Goal: Complete application form

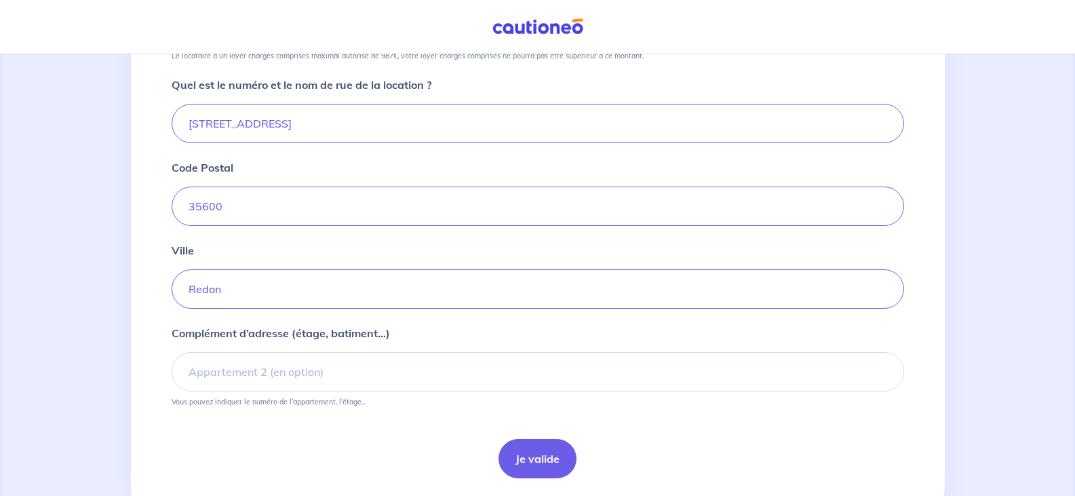
scroll to position [542, 0]
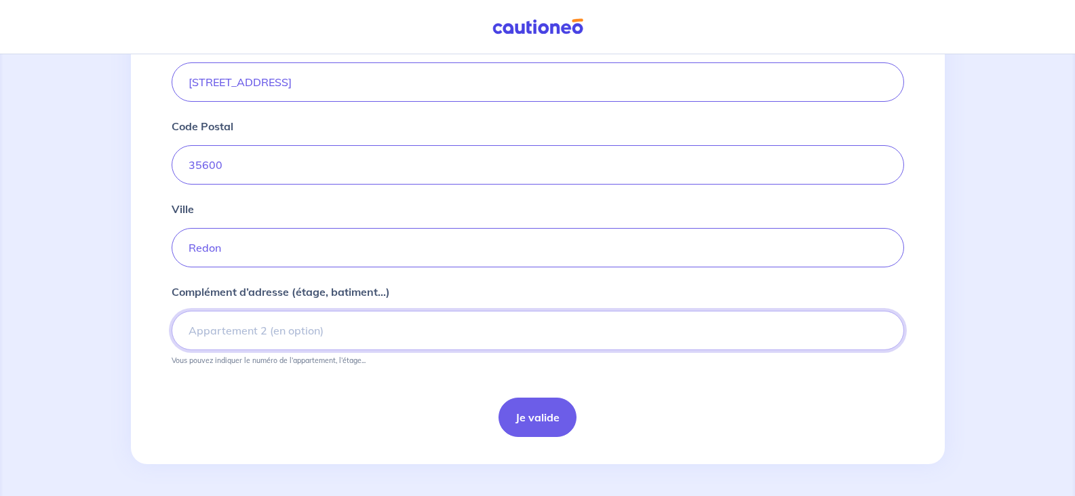
click at [245, 336] on input "Complément d’adresse (étage, batiment...)" at bounding box center [538, 330] width 732 height 39
type input "Escalier 2 - Premier étage"
click at [547, 410] on button "Je valide" at bounding box center [537, 416] width 78 height 39
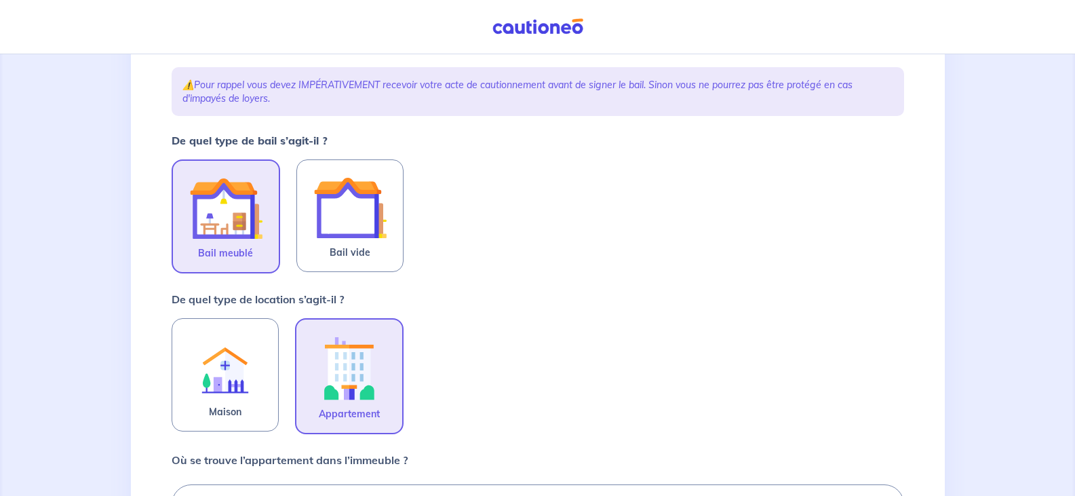
scroll to position [271, 0]
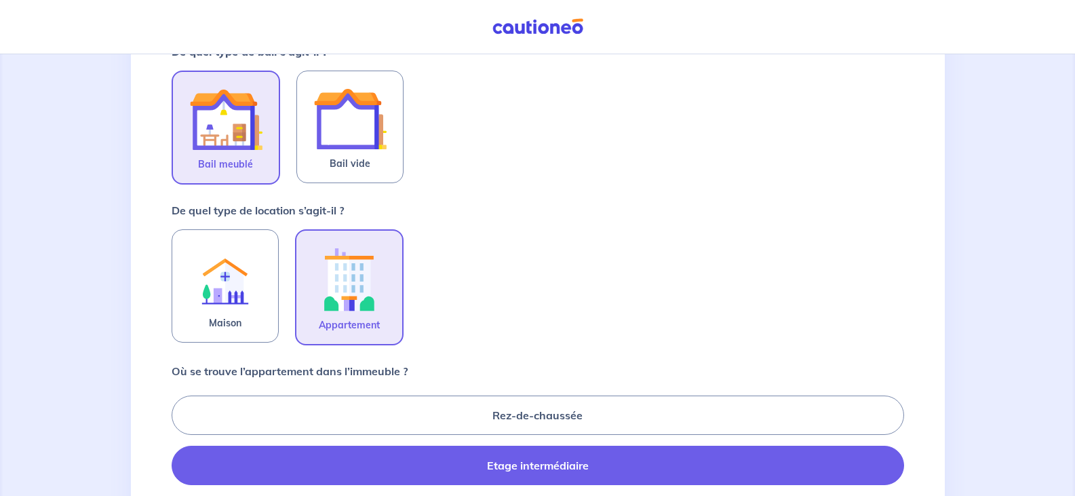
click at [324, 288] on img at bounding box center [349, 278] width 73 height 75
click at [0, 0] on input "Appartement" at bounding box center [0, 0] width 0 height 0
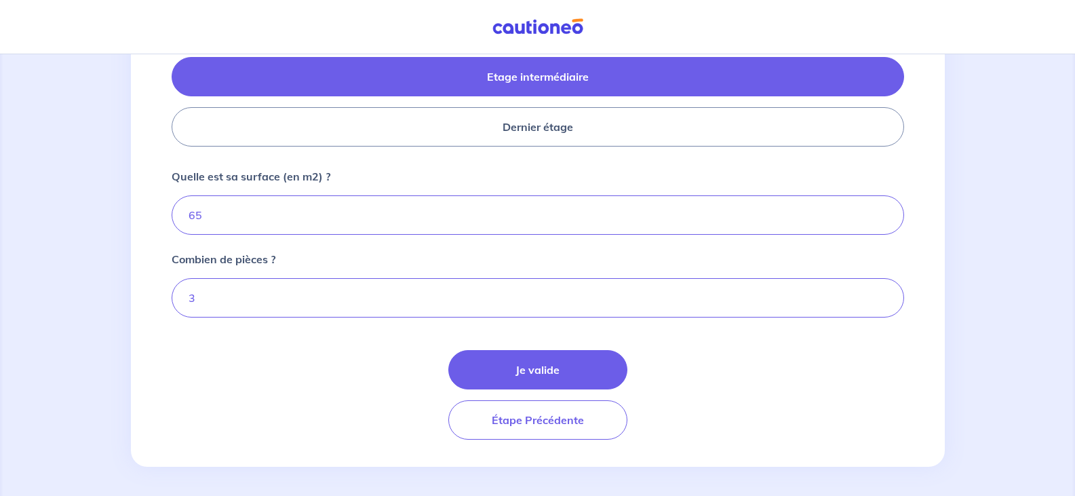
scroll to position [663, 0]
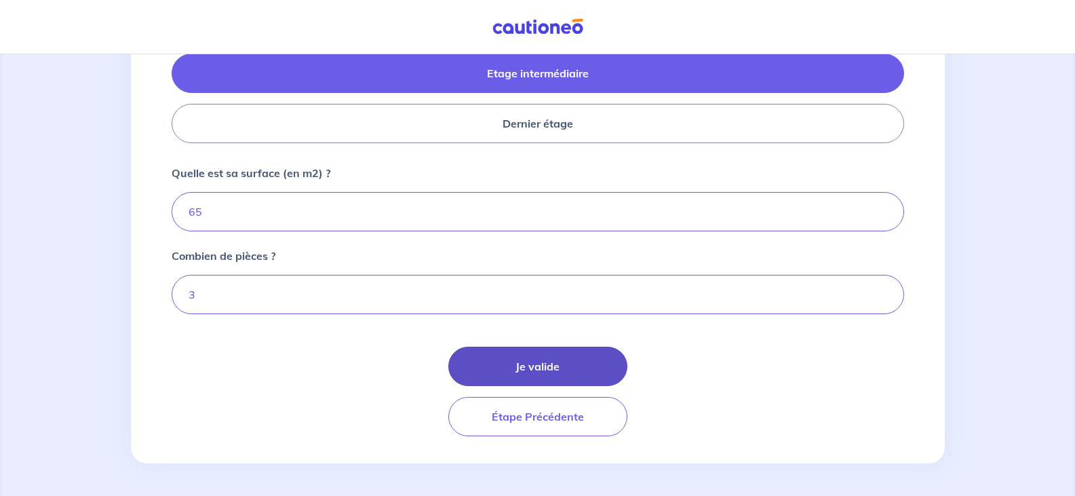
click at [536, 378] on button "Je valide" at bounding box center [537, 366] width 179 height 39
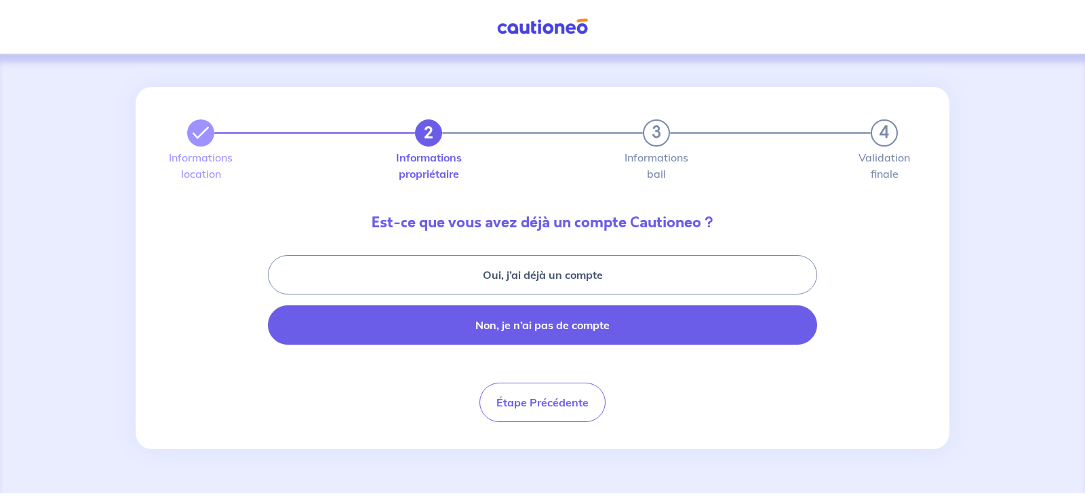
click at [585, 323] on button "Non, je n’ai pas de compte" at bounding box center [542, 324] width 549 height 39
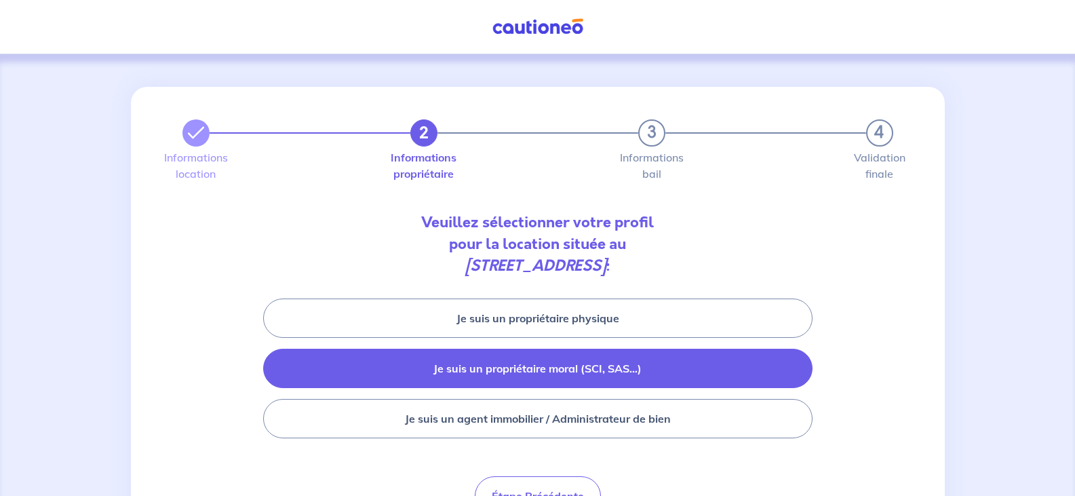
click at [599, 359] on button "Je suis un propriétaire moral (SCI, SAS...)" at bounding box center [537, 368] width 549 height 39
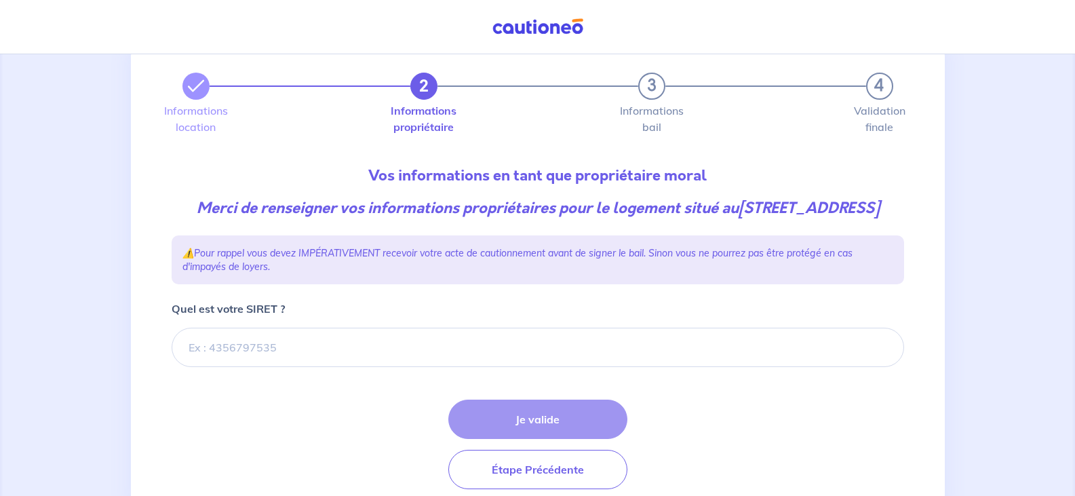
scroll to position [121, 0]
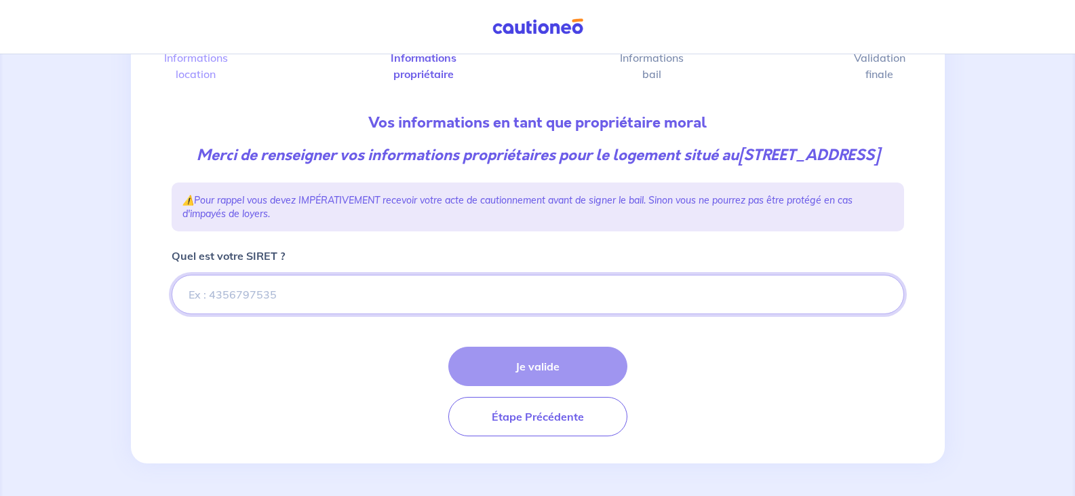
click at [195, 298] on input "Quel est votre SIRET ?" at bounding box center [538, 294] width 732 height 39
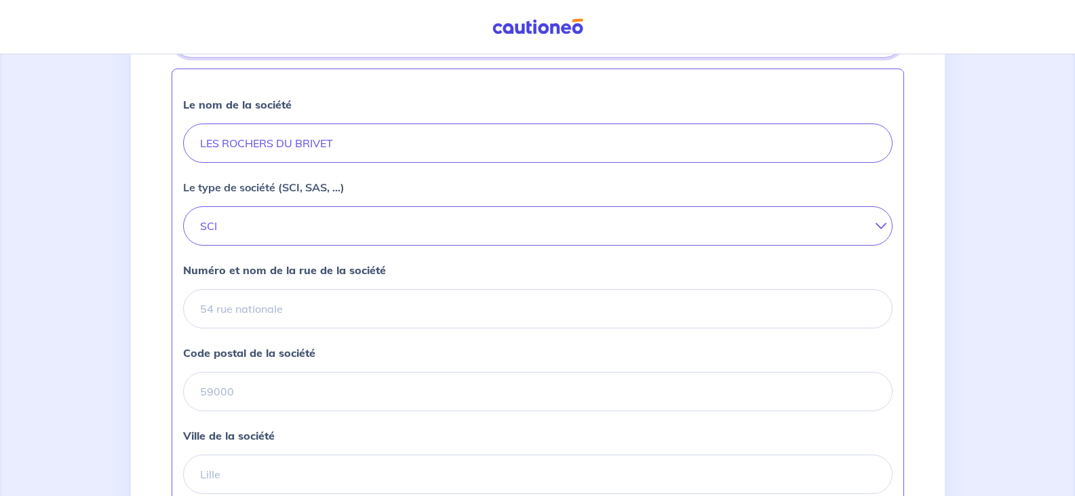
scroll to position [393, 0]
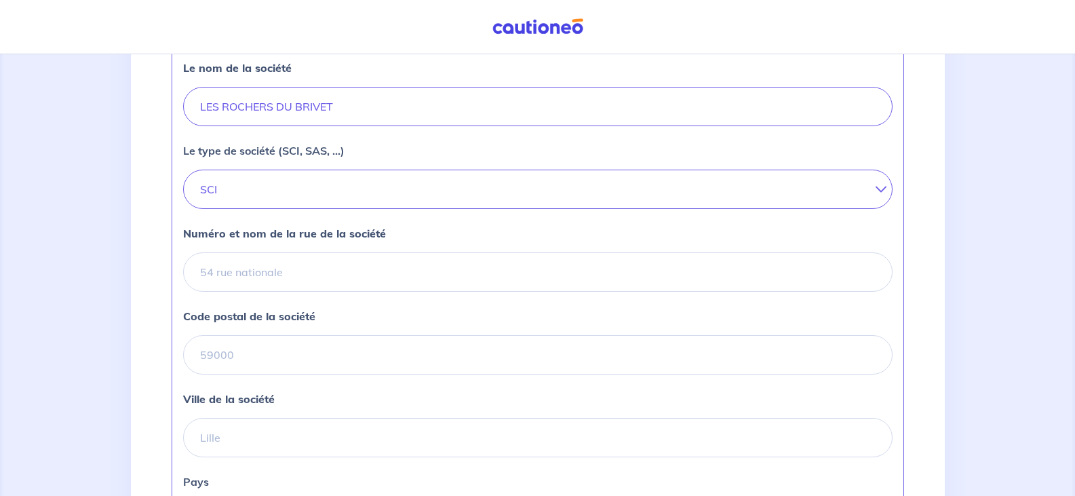
type input "850263674"
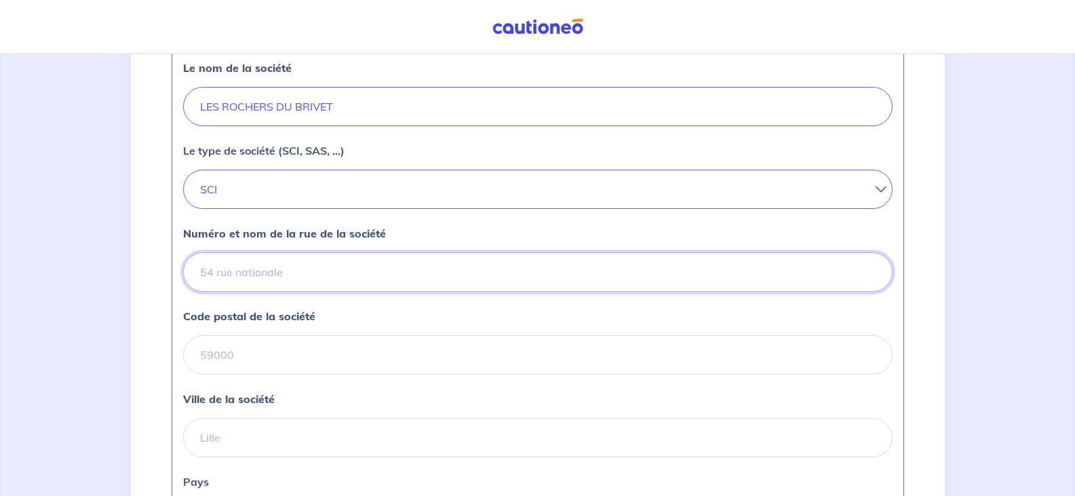
click at [254, 292] on input "Numéro et nom de la rue de la société" at bounding box center [537, 271] width 709 height 39
type input "[STREET_ADDRESS]"
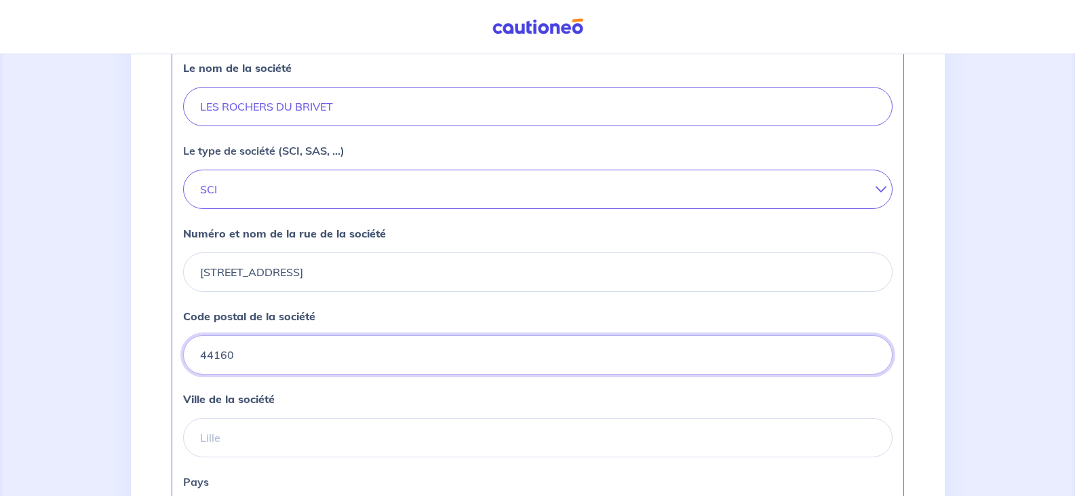
type input "44160"
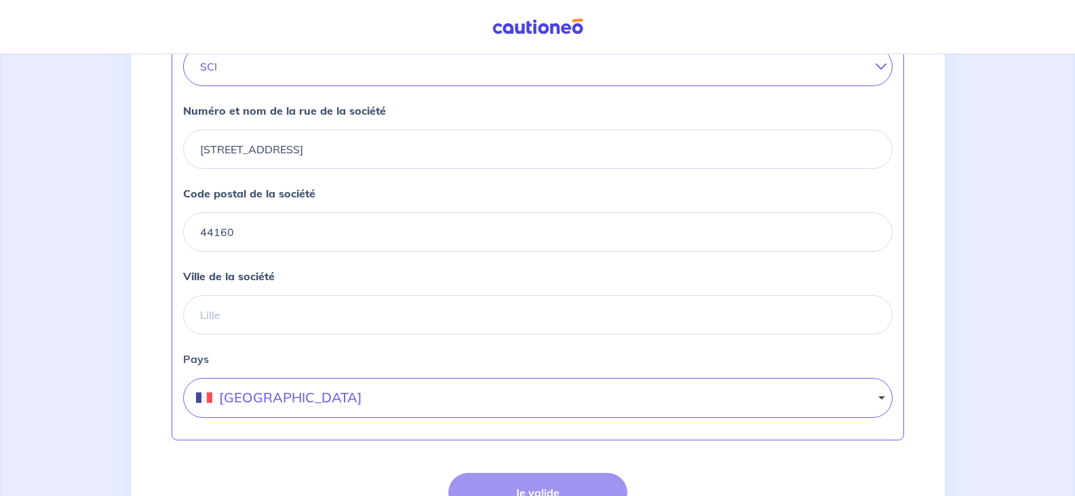
scroll to position [528, 0]
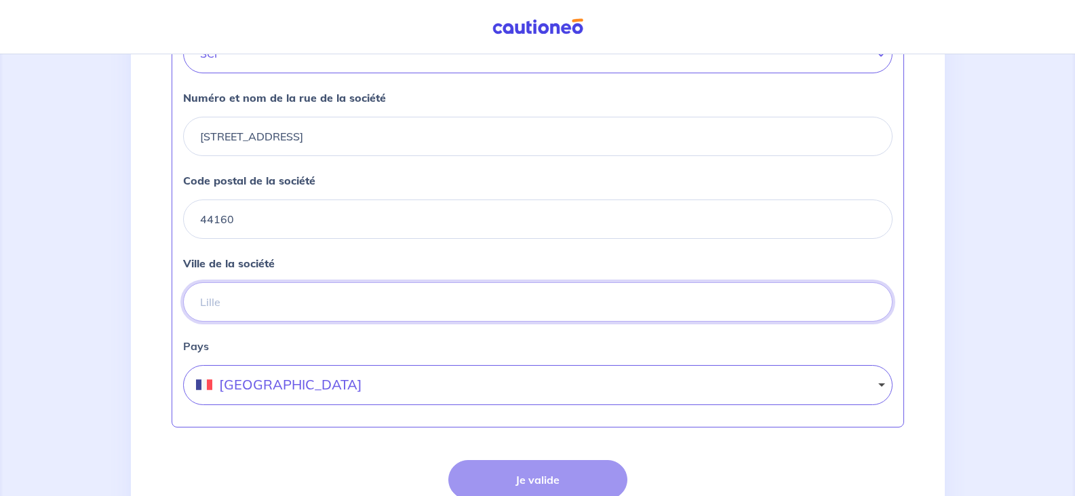
click at [235, 315] on input "Ville de la société" at bounding box center [537, 301] width 709 height 39
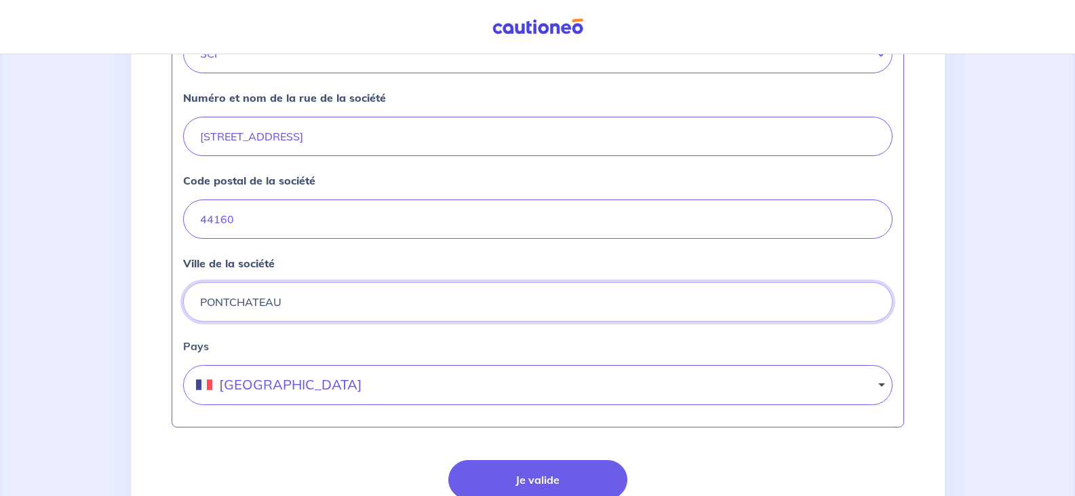
type input "PONTCHATEAU"
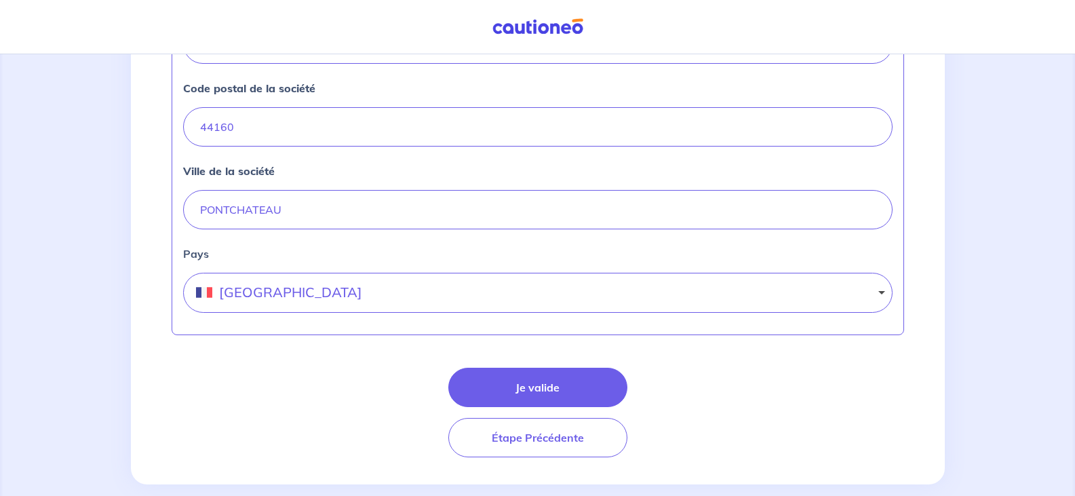
scroll to position [663, 0]
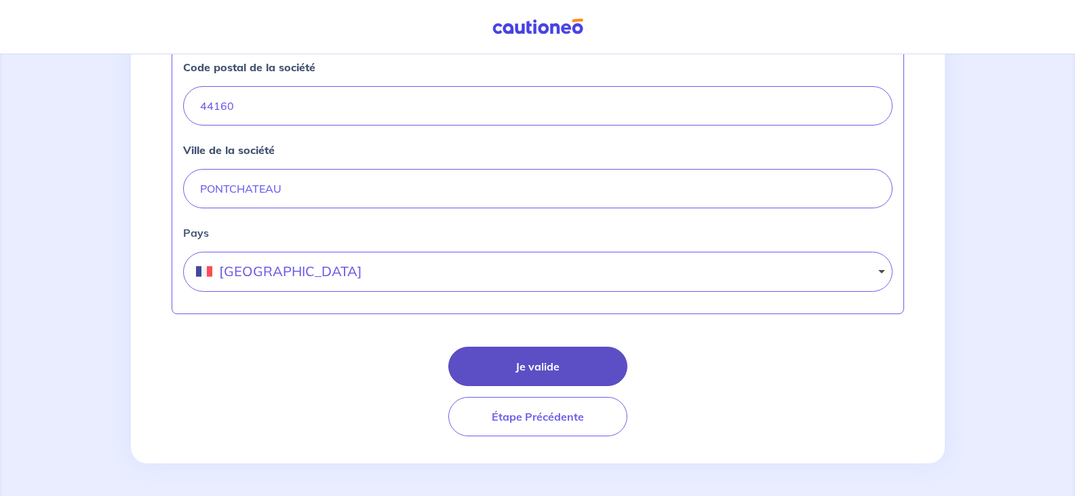
click at [553, 376] on button "Je valide" at bounding box center [537, 366] width 179 height 39
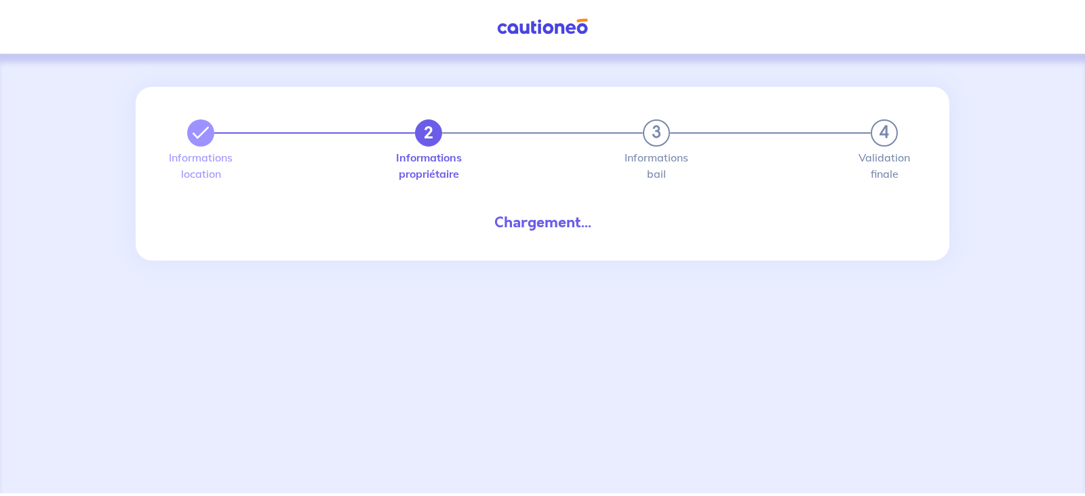
select select "FR"
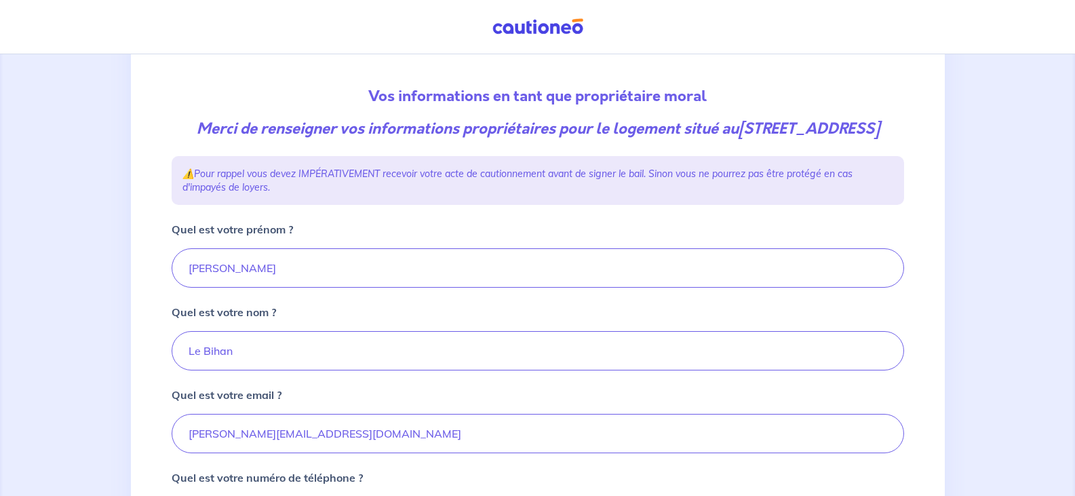
scroll to position [136, 0]
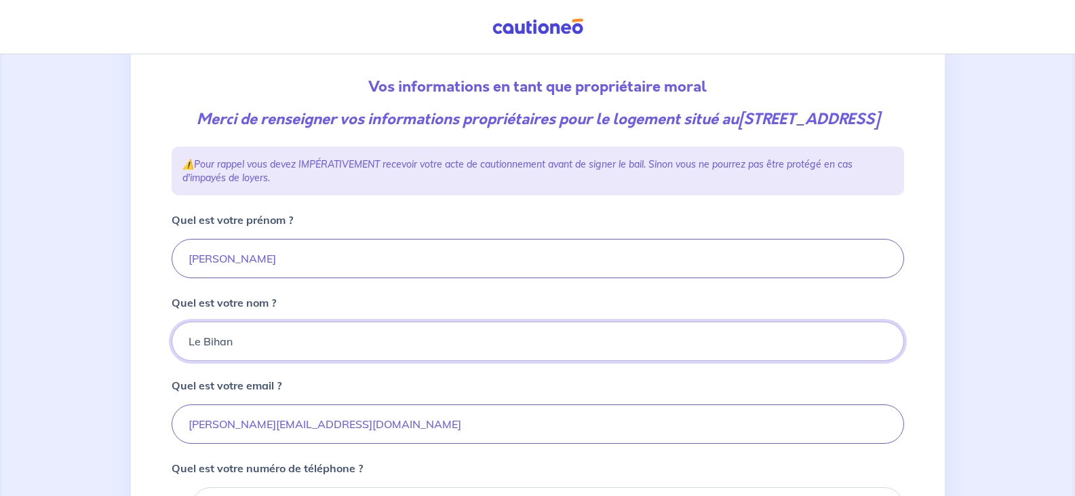
click at [295, 361] on input "Le Bihan" at bounding box center [538, 340] width 732 height 39
click at [187, 361] on input "Le Bihan" at bounding box center [538, 340] width 732 height 39
click at [367, 361] on input "Le Bihan" at bounding box center [538, 340] width 732 height 39
type input "Le Bihan Riaud"
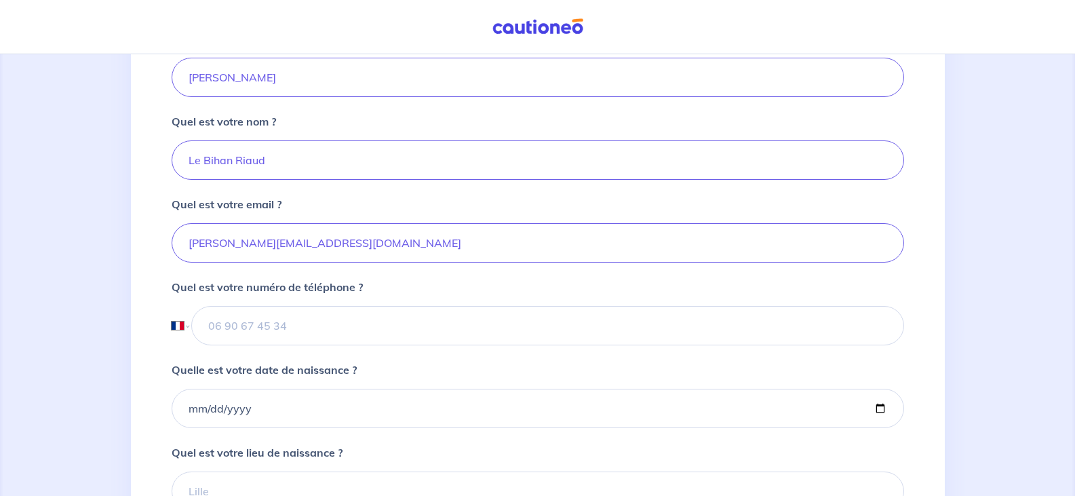
scroll to position [407, 0]
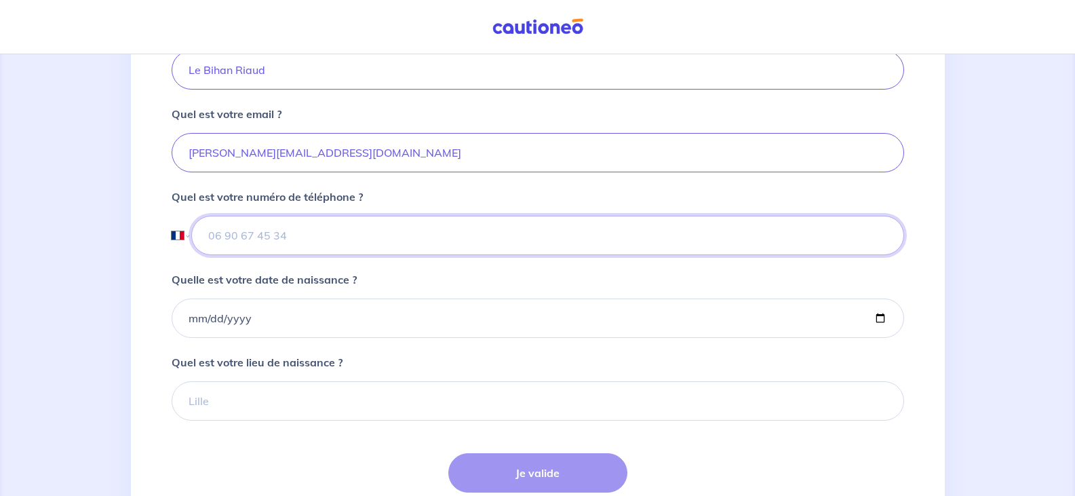
click at [237, 252] on input "tel" at bounding box center [547, 235] width 712 height 39
type input "07 80 05 72 89"
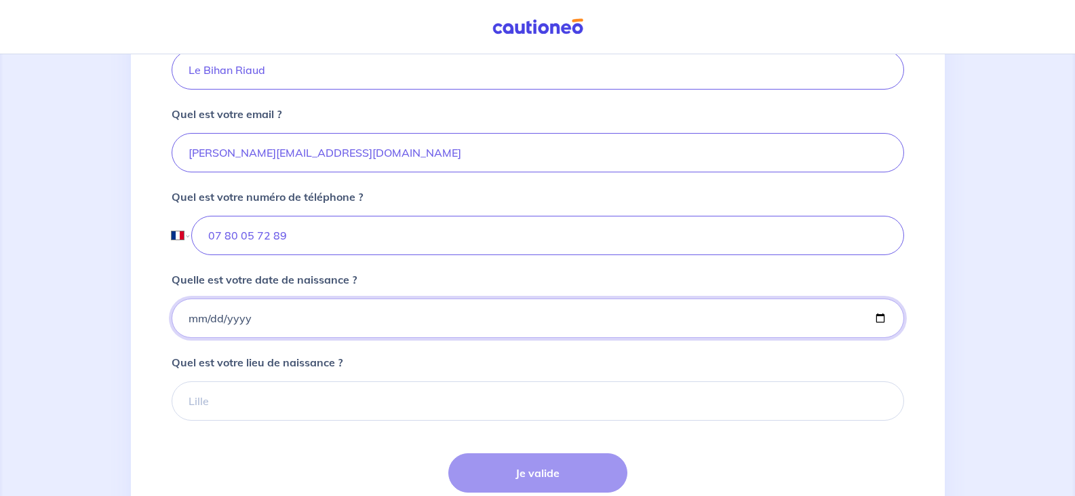
click at [231, 338] on input "Quelle est votre date de naissance ?" at bounding box center [538, 317] width 732 height 39
click at [185, 336] on input "Quelle est votre date de naissance ?" at bounding box center [538, 317] width 732 height 39
click at [194, 338] on input "Quelle est votre date de naissance ?" at bounding box center [538, 317] width 732 height 39
click at [296, 333] on input "Quelle est votre date de naissance ?" at bounding box center [538, 317] width 732 height 39
click at [187, 336] on input "Quelle est votre date de naissance ?" at bounding box center [538, 317] width 732 height 39
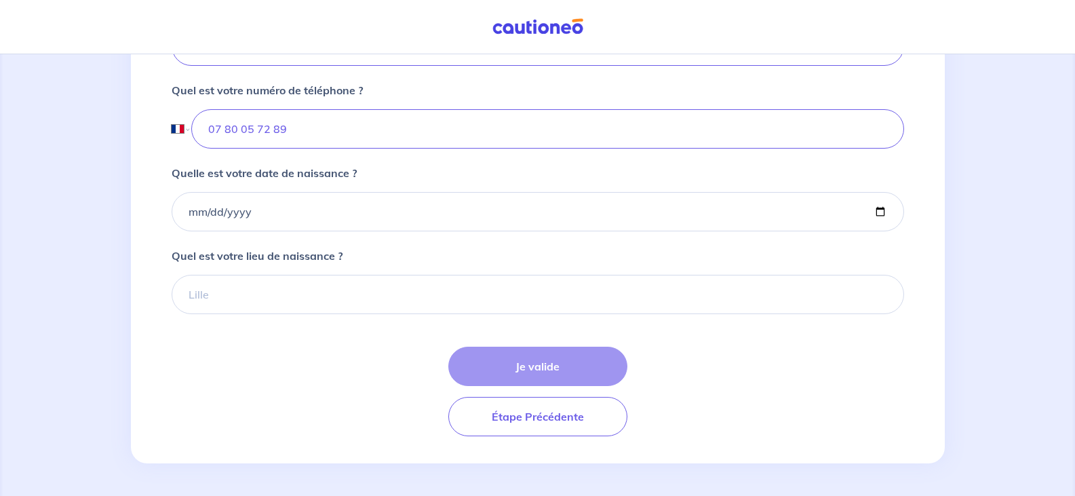
scroll to position [535, 0]
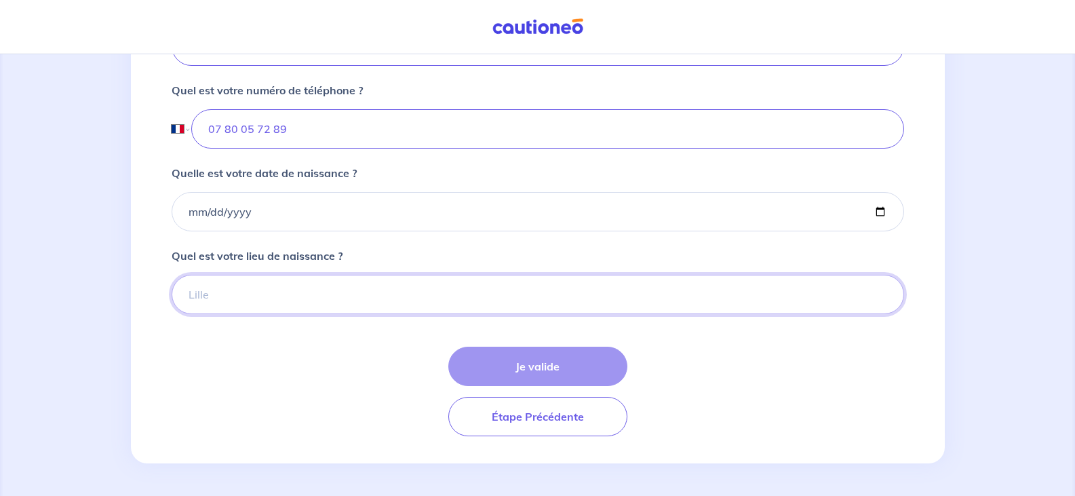
click at [192, 294] on input "Quel est votre lieu de naissance ?" at bounding box center [538, 294] width 732 height 39
type input "n"
type input "[GEOGRAPHIC_DATA]"
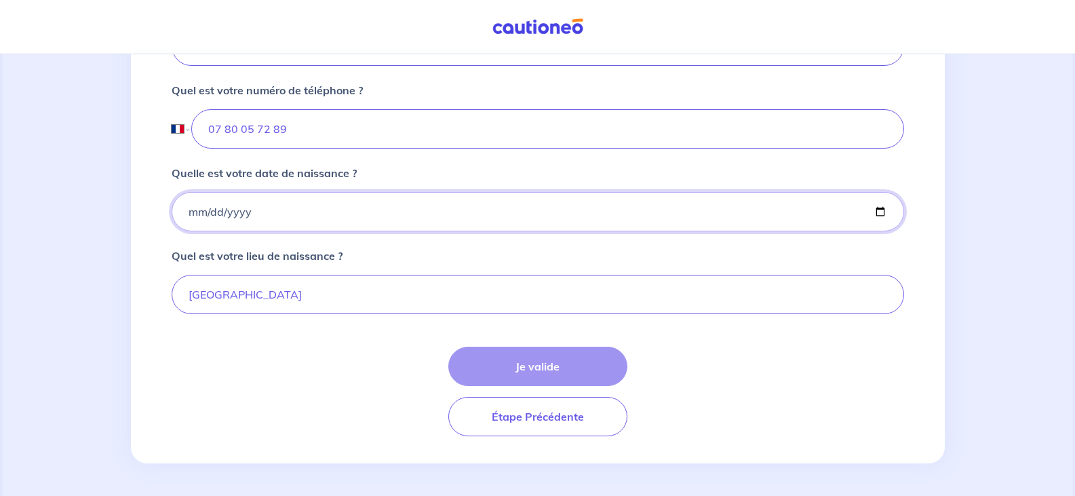
click at [186, 212] on input "Quelle est votre date de naissance ?" at bounding box center [538, 211] width 732 height 39
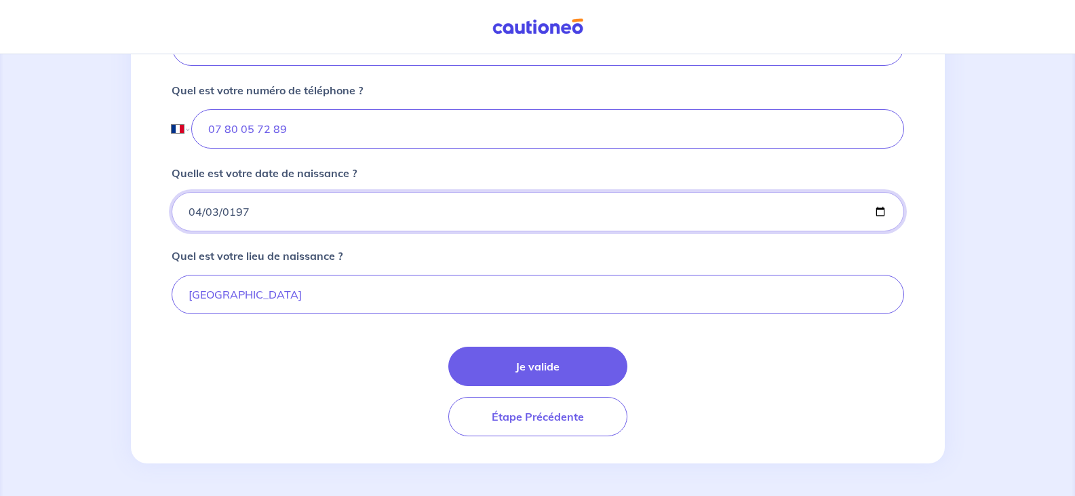
type input "[DATE]"
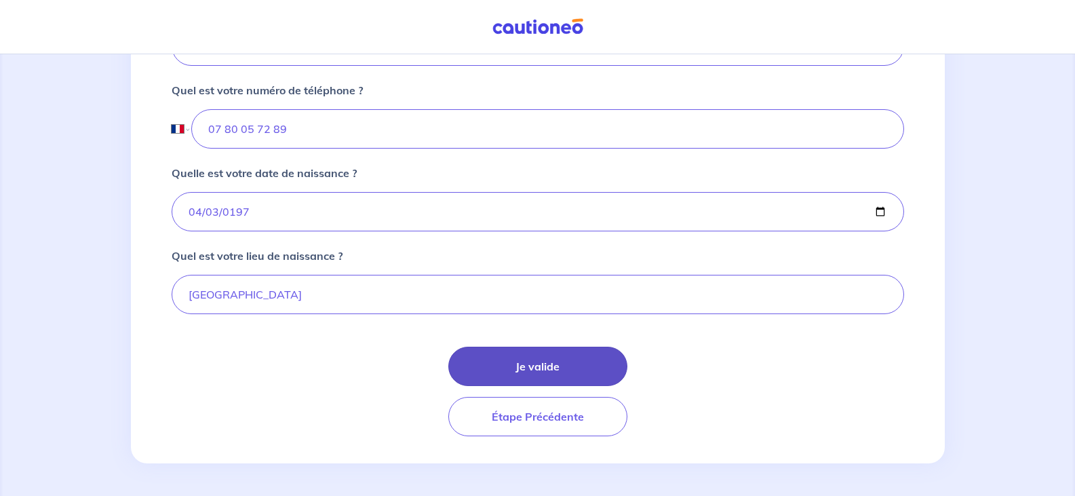
click at [592, 374] on button "Je valide" at bounding box center [537, 366] width 179 height 39
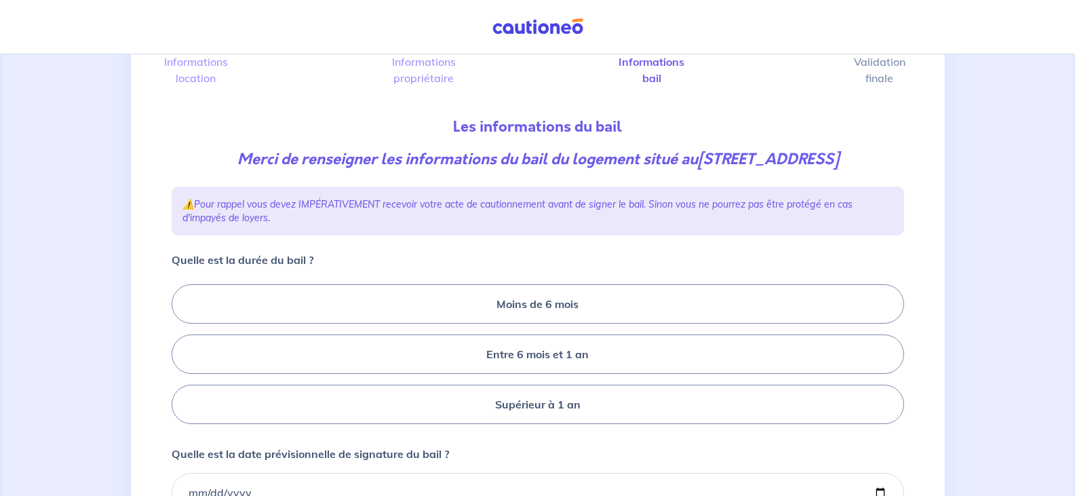
scroll to position [136, 0]
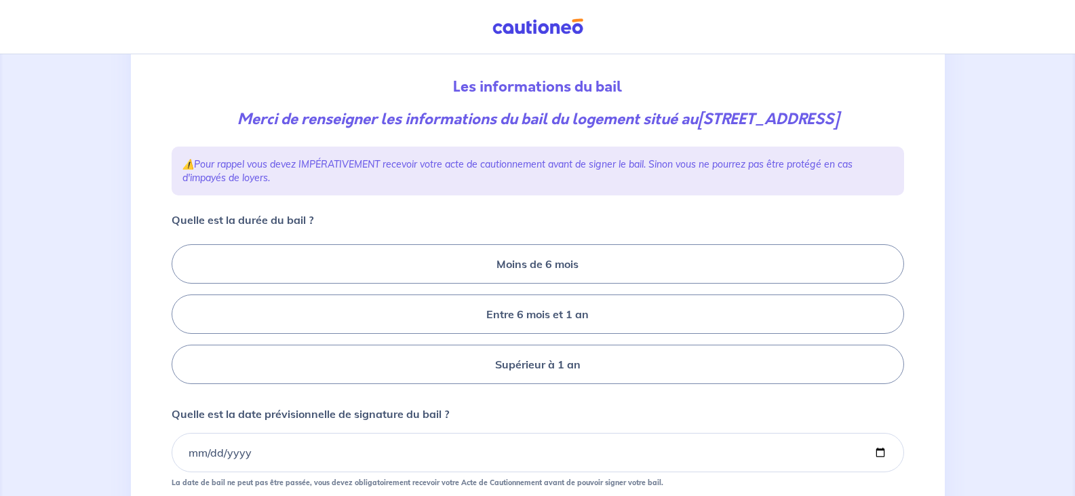
click at [592, 374] on label "Supérieur à 1 an" at bounding box center [538, 363] width 732 height 39
click at [180, 319] on input "Supérieur à 1 an" at bounding box center [176, 314] width 9 height 9
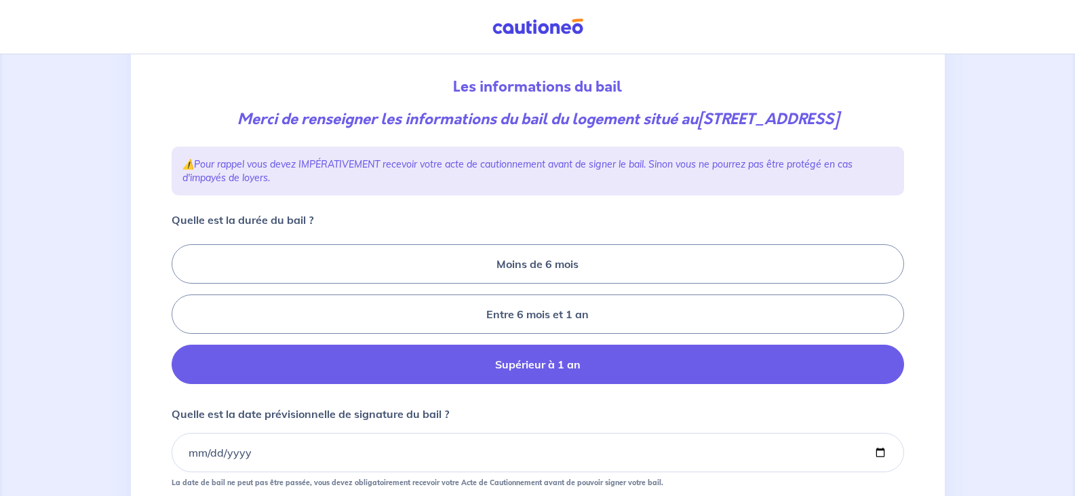
radio input "true"
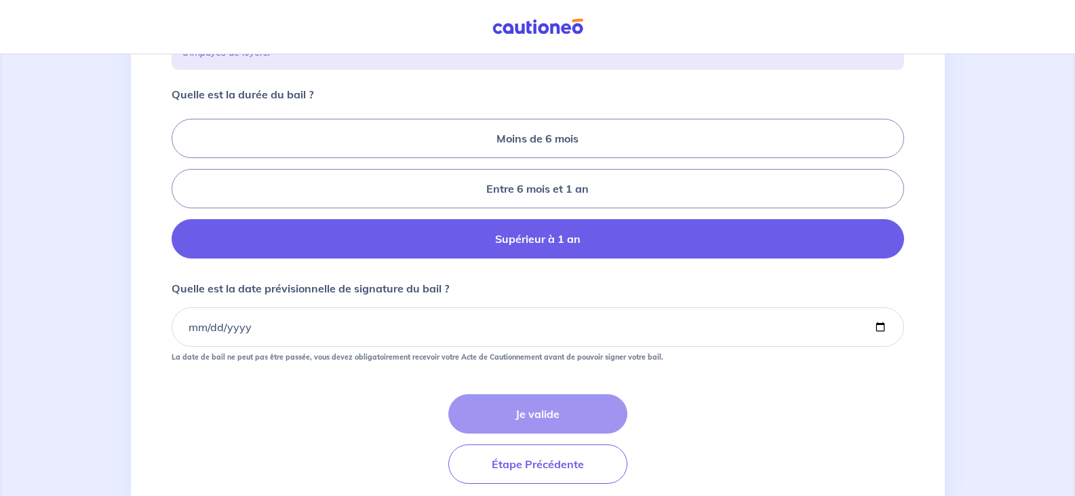
scroll to position [271, 0]
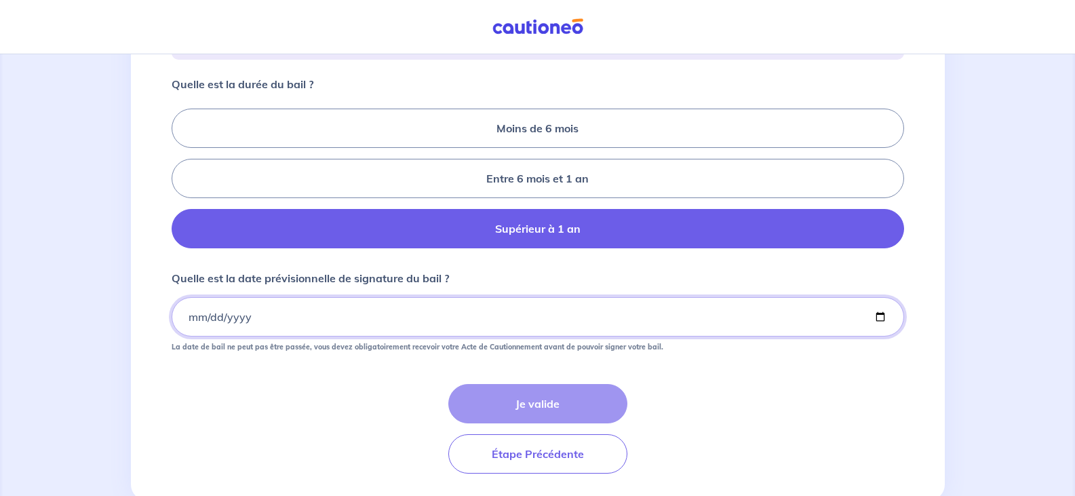
click at [207, 315] on input "Quelle est la date prévisionnelle de signature du bail ?" at bounding box center [538, 316] width 732 height 39
click at [191, 316] on input "Quelle est la date prévisionnelle de signature du bail ?" at bounding box center [538, 316] width 732 height 39
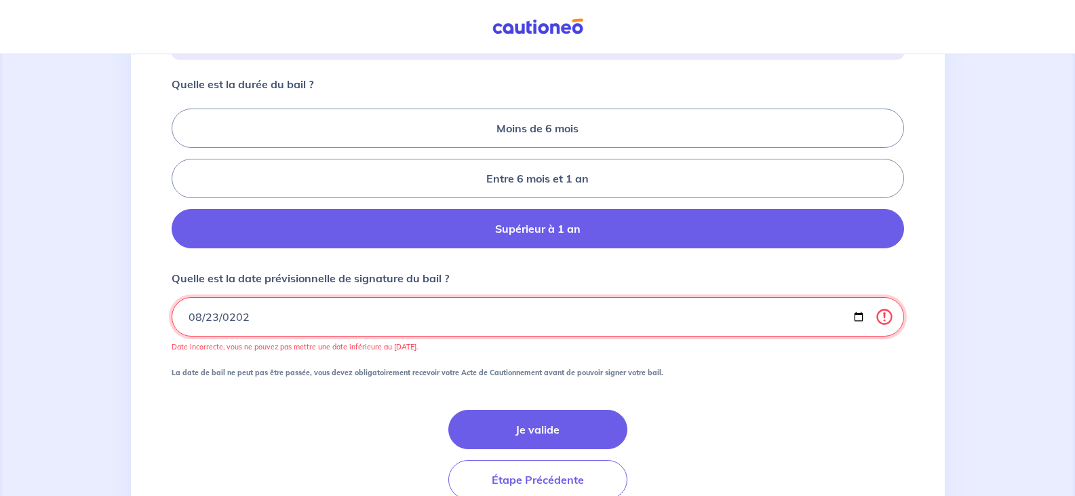
type input "[DATE]"
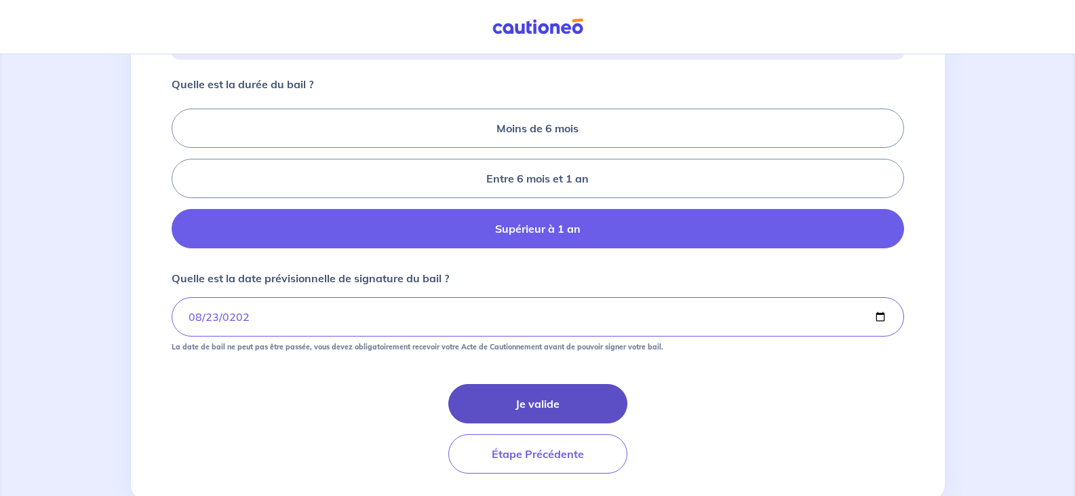
click at [546, 401] on button "Je valide" at bounding box center [537, 403] width 179 height 39
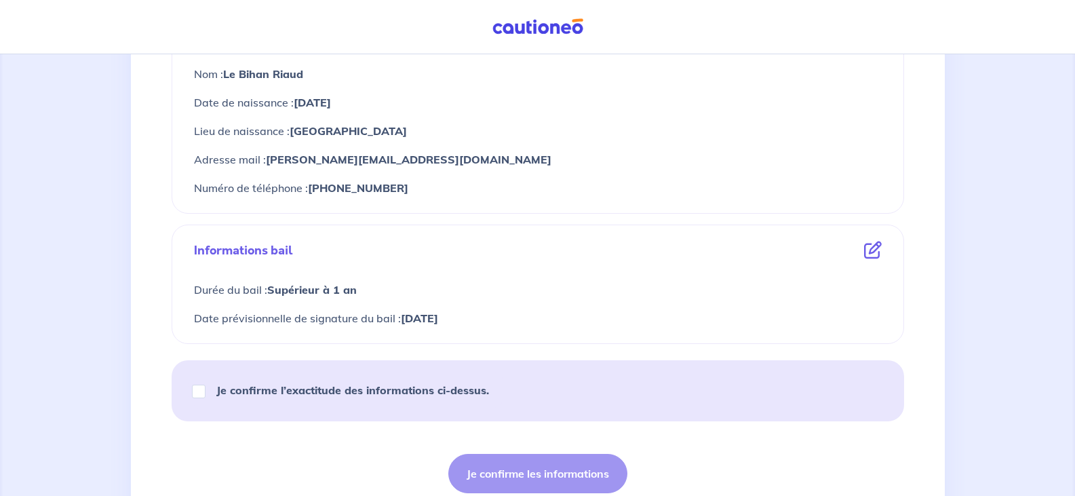
scroll to position [746, 0]
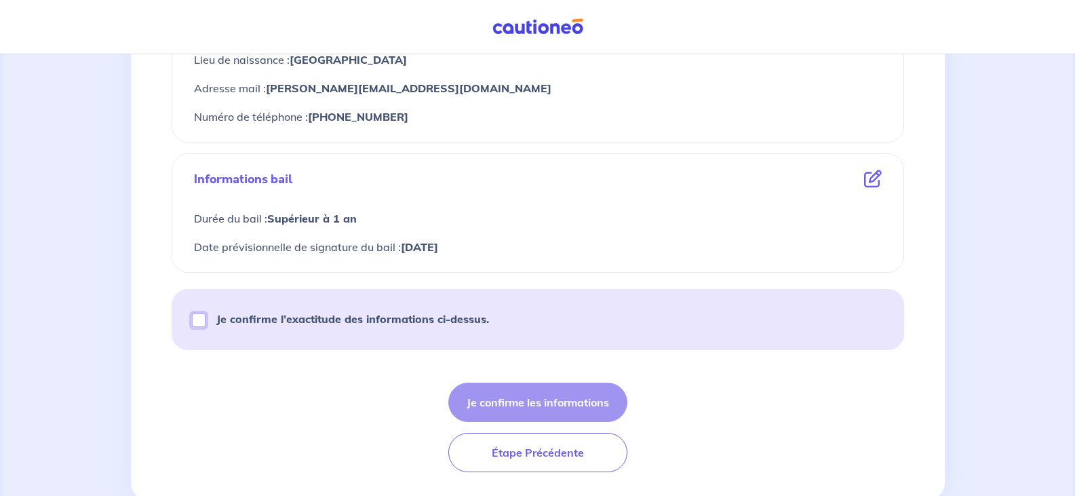
click at [193, 319] on input "Je confirme l’exactitude des informations ci-dessus." at bounding box center [199, 320] width 14 height 14
checkbox input "true"
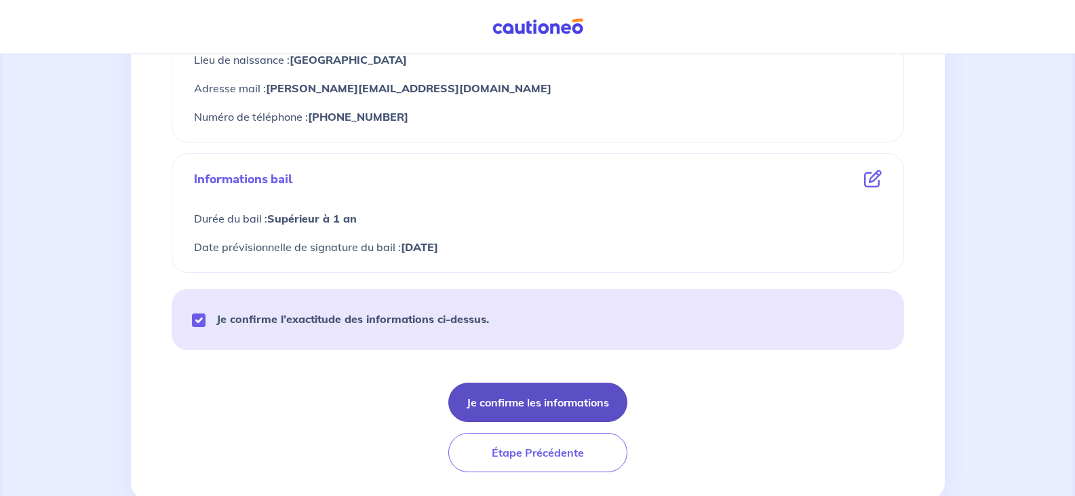
click at [538, 395] on button "Je confirme les informations" at bounding box center [537, 401] width 179 height 39
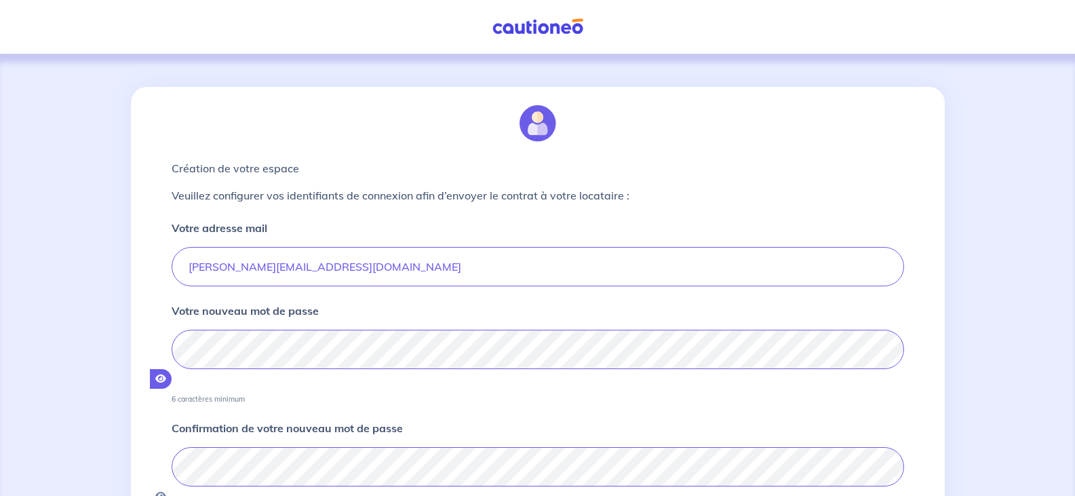
click at [172, 369] on button "button" at bounding box center [161, 379] width 22 height 20
click at [59, 340] on div "Création de votre espace Veuillez configurer vos identifiants de connexion afin…" at bounding box center [537, 379] width 1075 height 651
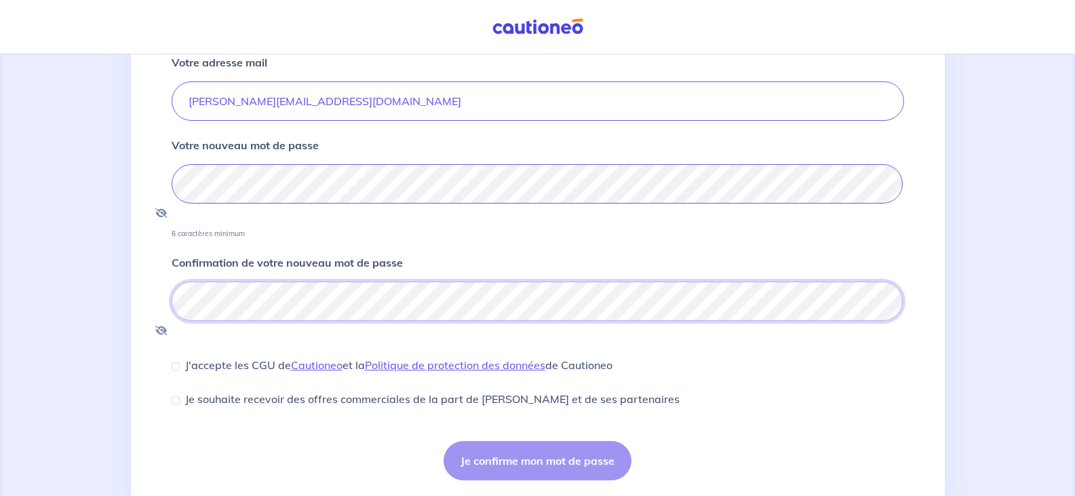
scroll to position [170, 0]
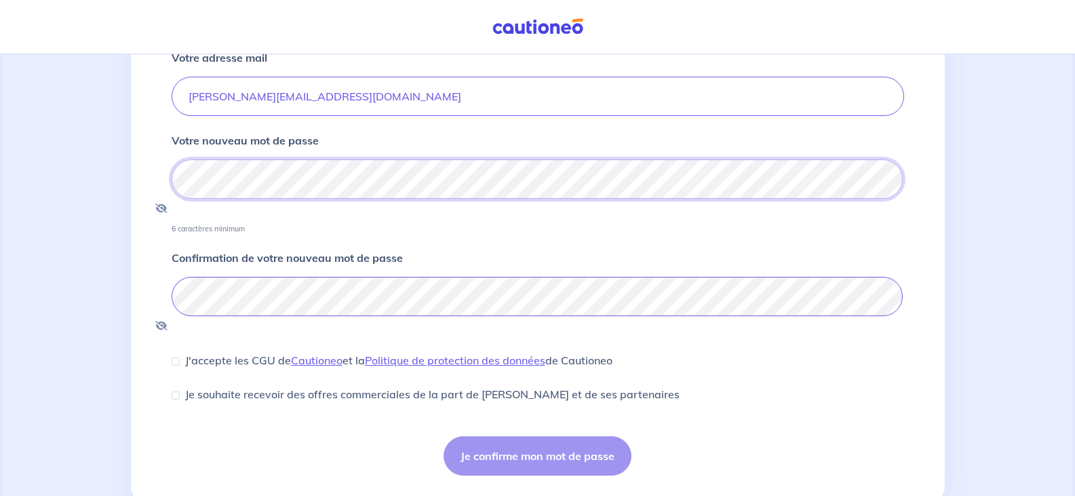
click at [170, 172] on div "Création de votre espace Veuillez configurer vos identifiants de connexion afin…" at bounding box center [537, 204] width 749 height 575
click at [519, 436] on div "Je confirme mon mot de passe" at bounding box center [538, 455] width 732 height 39
click at [176, 357] on input "J'accepte les CGU de [PERSON_NAME] et la Politique de protection des données de…" at bounding box center [176, 361] width 8 height 8
checkbox input "true"
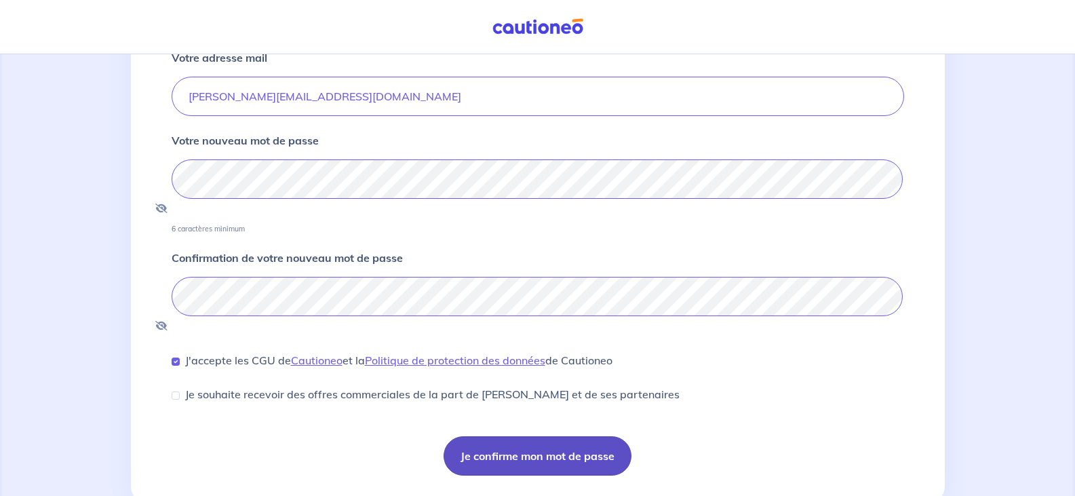
click at [560, 436] on button "Je confirme mon mot de passe" at bounding box center [537, 455] width 188 height 39
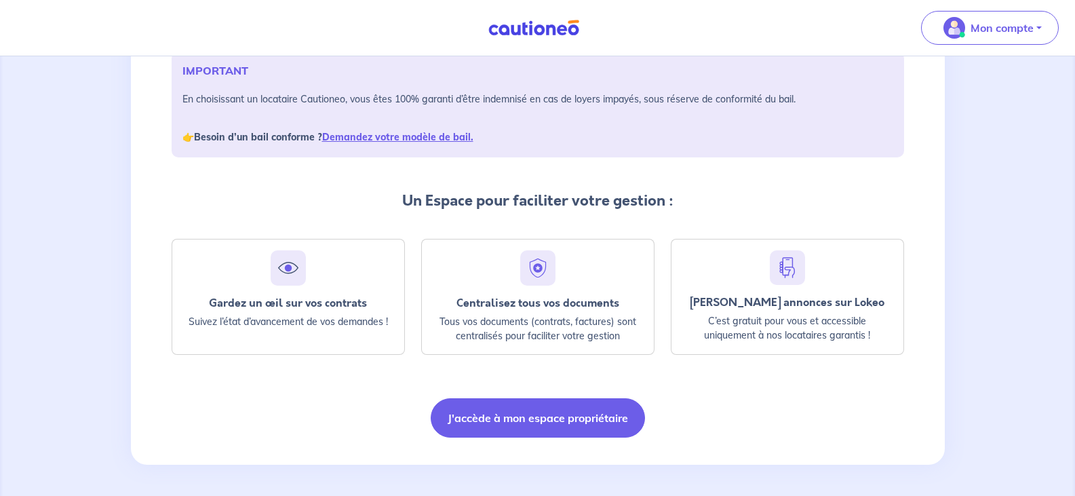
scroll to position [210, 0]
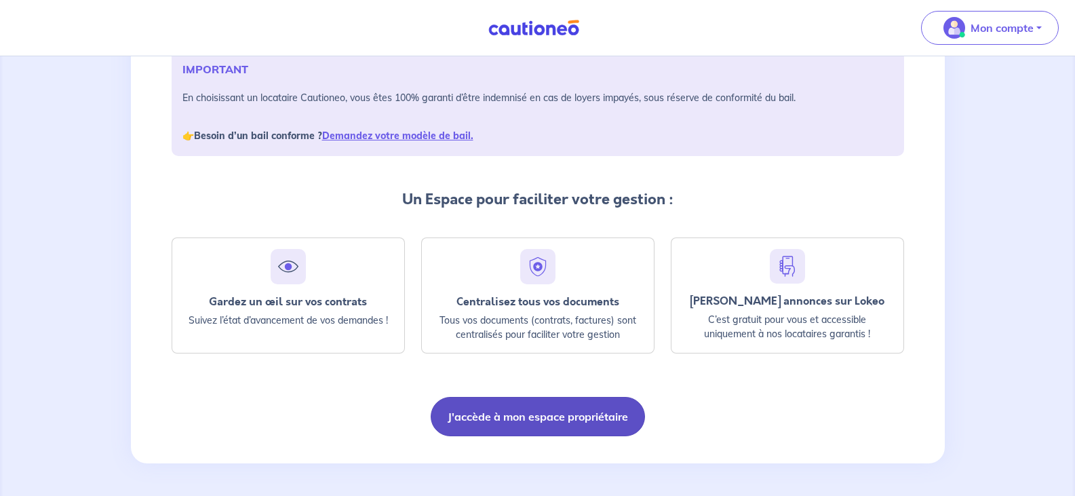
click at [577, 410] on button "J'accède à mon espace propriétaire" at bounding box center [538, 416] width 214 height 39
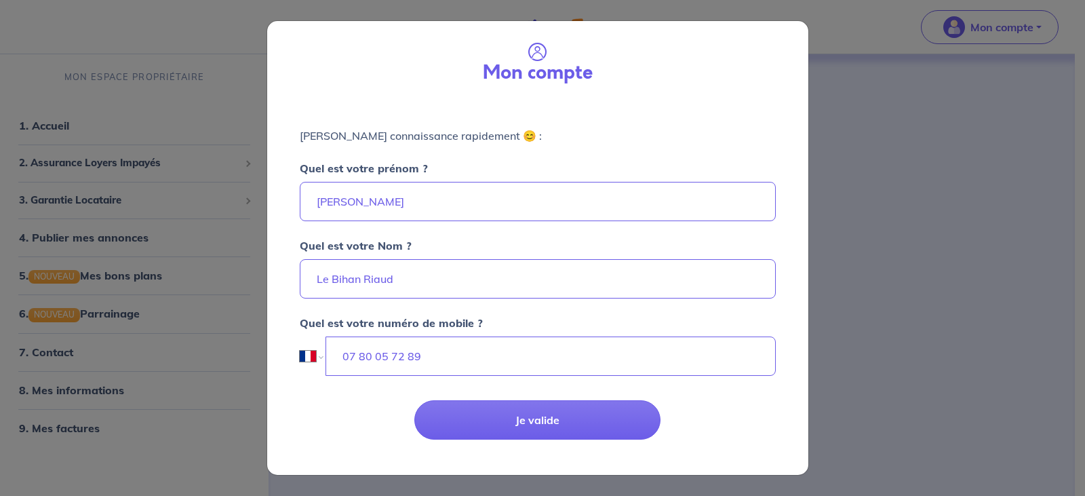
select select "FR"
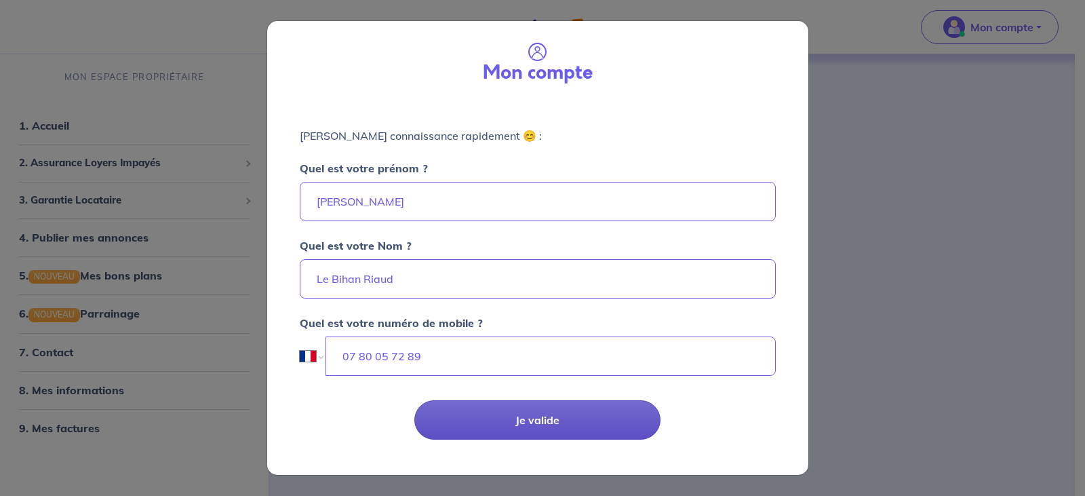
click at [520, 415] on button "Je valide" at bounding box center [537, 419] width 246 height 39
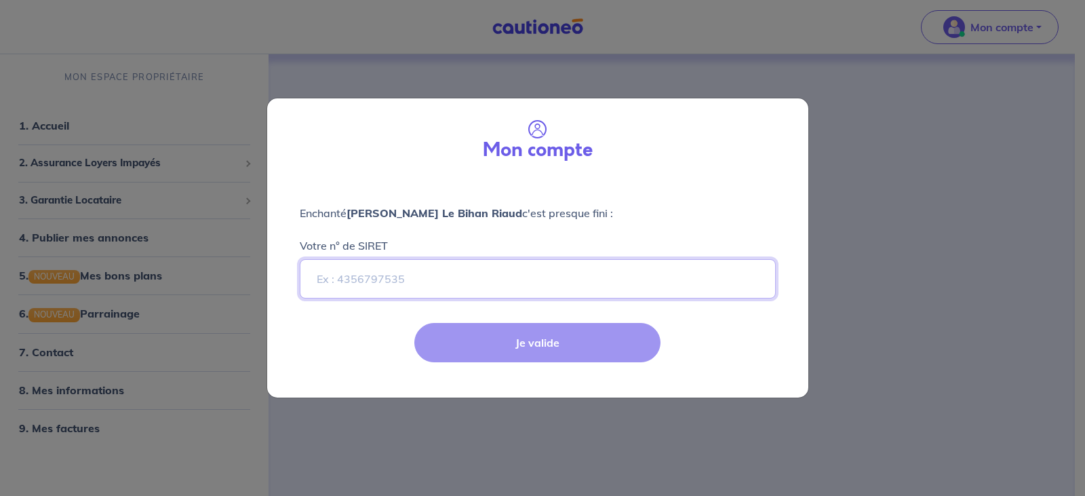
click at [401, 286] on input "Votre n° de SIRET" at bounding box center [538, 278] width 476 height 39
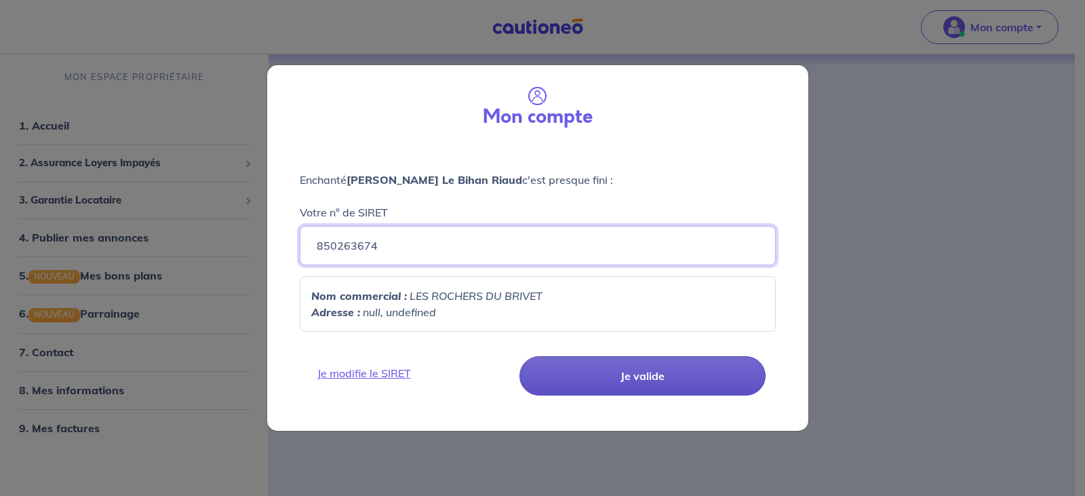
type input "850263674"
click at [644, 379] on button "Je valide" at bounding box center [642, 375] width 246 height 39
click at [623, 381] on button "Je valide" at bounding box center [642, 375] width 246 height 39
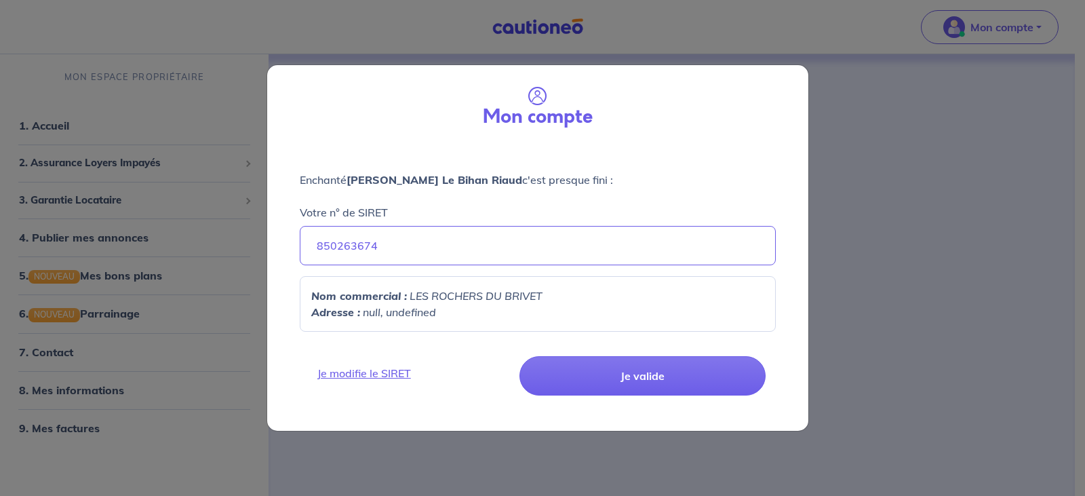
click at [378, 314] on em "null, undefined" at bounding box center [399, 312] width 73 height 14
click at [430, 315] on em "null, undefined" at bounding box center [399, 312] width 73 height 14
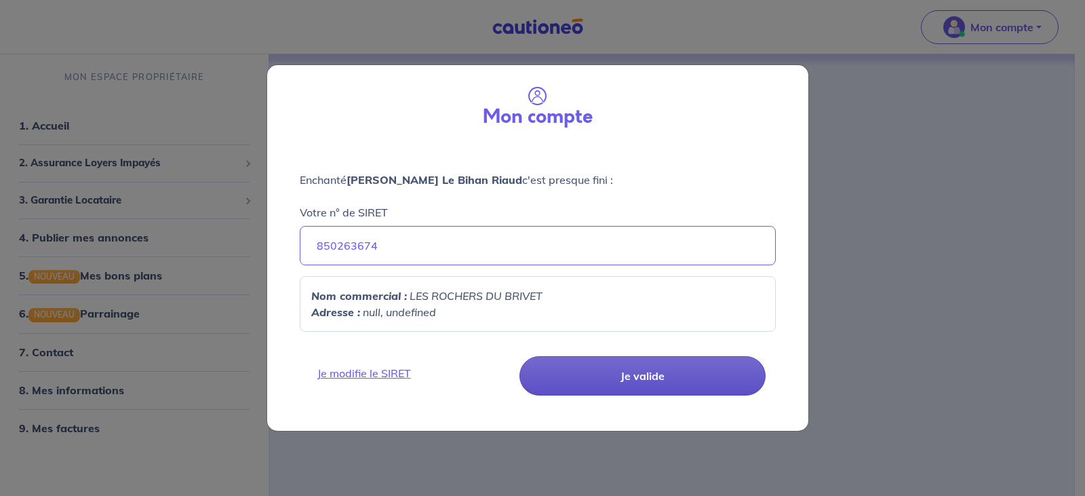
click at [627, 365] on button "Je valide" at bounding box center [642, 375] width 246 height 39
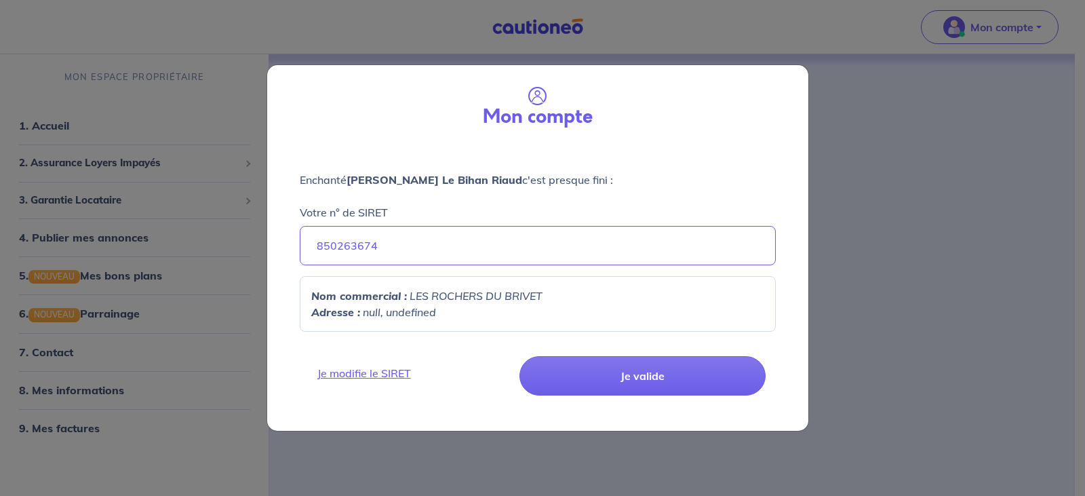
click at [421, 296] on em "LES ROCHERS DU BRIVET" at bounding box center [476, 296] width 133 height 14
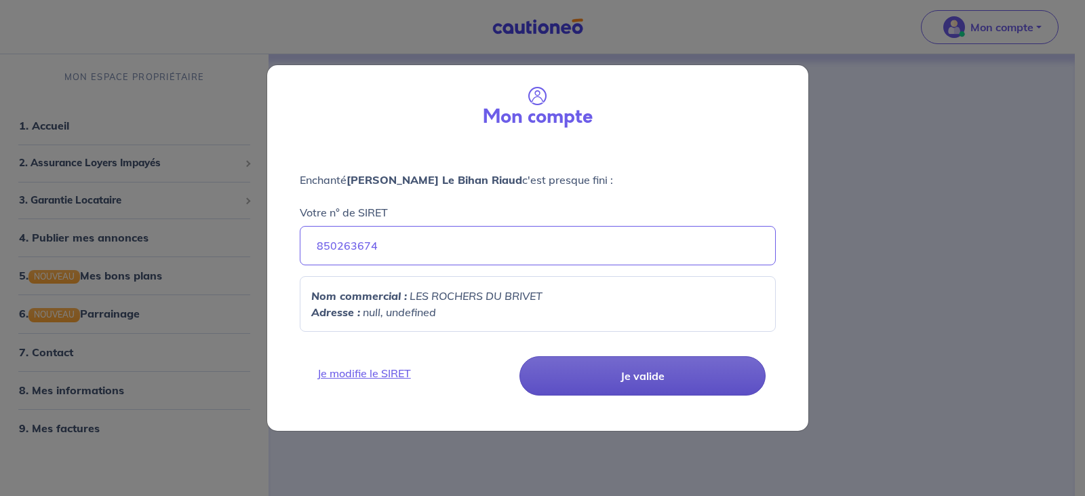
click at [614, 373] on button "Je valide" at bounding box center [642, 375] width 246 height 39
